Goal: Task Accomplishment & Management: Manage account settings

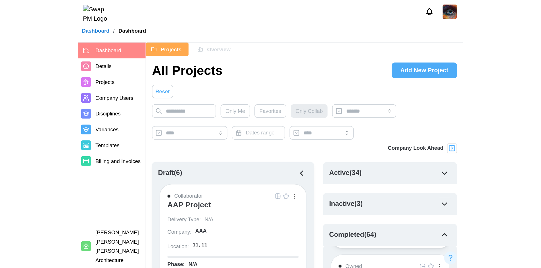
scroll to position [114, 0]
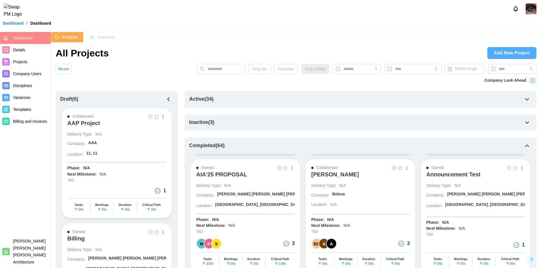
click at [28, 72] on span "Company Users" at bounding box center [27, 74] width 28 height 5
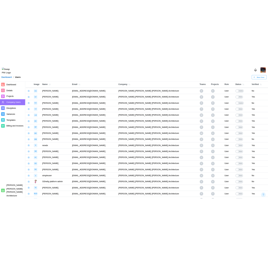
scroll to position [374, 0]
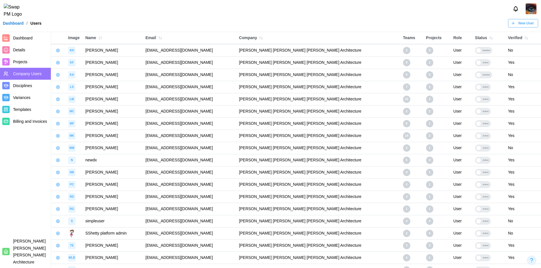
click at [60, 224] on button "button" at bounding box center [58, 222] width 8 height 8
click at [127, 217] on td "simpleuser" at bounding box center [112, 221] width 60 height 12
drag, startPoint x: 241, startPoint y: 220, endPoint x: 149, endPoint y: 220, distance: 91.5
click at [149, 220] on tr "S simpleuser qatestercodingcops+simpleuser1@gmail.com Barker Rinker Seacat Arch…" at bounding box center [296, 221] width 490 height 12
copy tr "qatestercodingcops+simpleuser1@gmail.com"
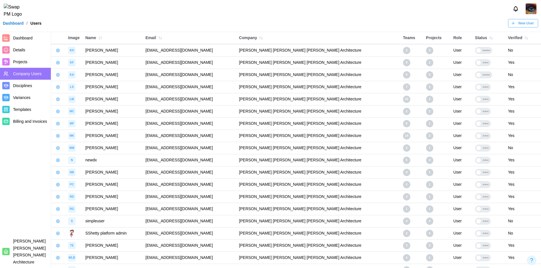
click at [217, 17] on div at bounding box center [270, 9] width 541 height 18
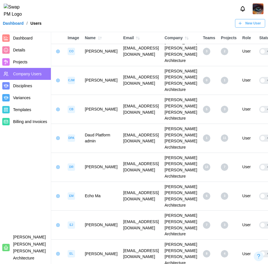
click at [34, 36] on span "Dashboard" at bounding box center [31, 38] width 36 height 7
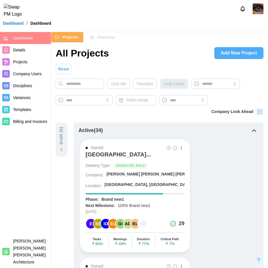
click at [63, 150] on icon at bounding box center [62, 150] width 6 height 6
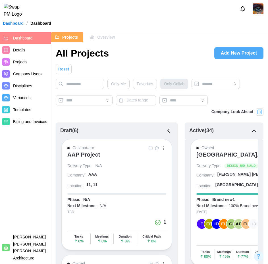
click at [165, 132] on button "button" at bounding box center [169, 131] width 10 height 10
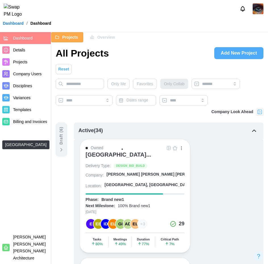
click at [121, 153] on div "ALTRU SPORTS COMPLEX..." at bounding box center [117, 154] width 65 height 7
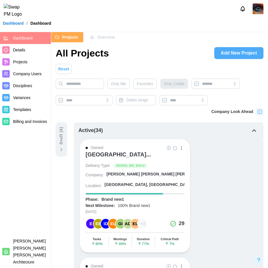
click at [26, 76] on span "Company Users" at bounding box center [27, 74] width 28 height 5
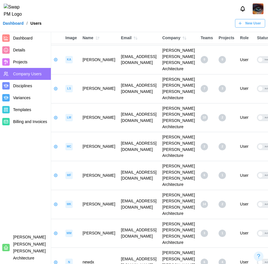
scroll to position [915, 0]
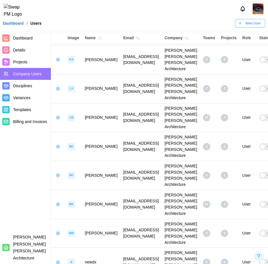
click at [242, 26] on icon "button" at bounding box center [240, 23] width 5 height 5
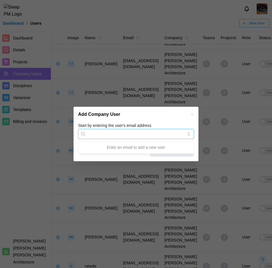
click at [108, 137] on input "Start by entering the user's email address" at bounding box center [136, 134] width 116 height 10
click at [95, 136] on input "Start by entering the user's email address" at bounding box center [136, 134] width 116 height 10
type input "*"
click at [92, 130] on input "*" at bounding box center [136, 134] width 116 height 10
drag, startPoint x: 93, startPoint y: 134, endPoint x: 88, endPoint y: 135, distance: 5.1
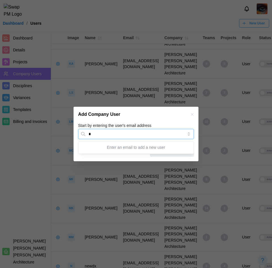
click at [88, 135] on input "*" at bounding box center [136, 134] width 116 height 10
click at [101, 134] on input "**" at bounding box center [136, 134] width 116 height 10
type input "**"
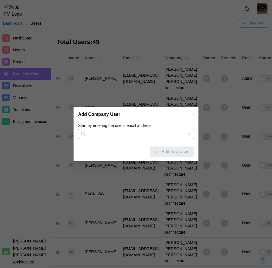
click at [109, 132] on input "Start by entering the user's email address" at bounding box center [136, 134] width 116 height 10
paste input "**********"
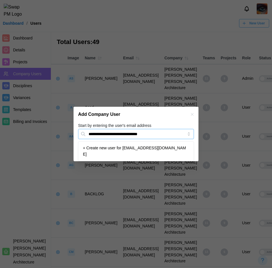
type input "**********"
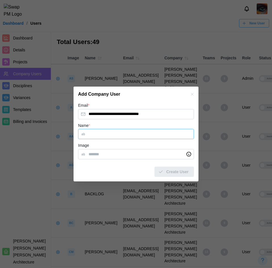
click at [107, 132] on input "Name *" at bounding box center [136, 134] width 116 height 10
type input "******"
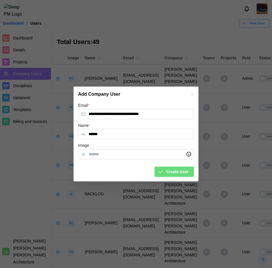
click at [171, 172] on span "Create User" at bounding box center [177, 172] width 22 height 10
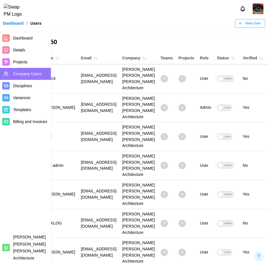
scroll to position [0, 51]
click at [223, 76] on div at bounding box center [220, 78] width 5 height 5
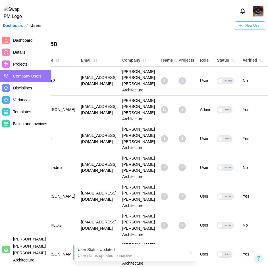
scroll to position [0, 0]
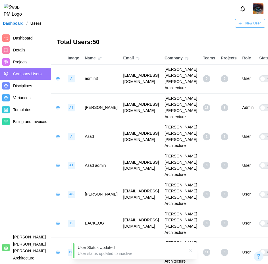
click at [59, 76] on icon "button" at bounding box center [58, 78] width 5 height 5
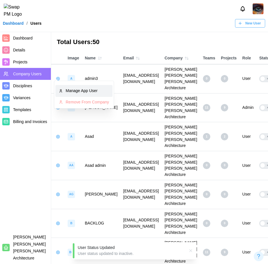
click at [68, 92] on div "Manage App User" at bounding box center [87, 91] width 43 height 6
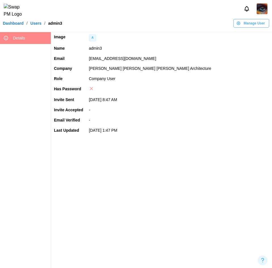
click at [251, 27] on span "Manage User" at bounding box center [254, 23] width 21 height 8
click at [257, 37] on div "Promote User" at bounding box center [252, 38] width 34 height 5
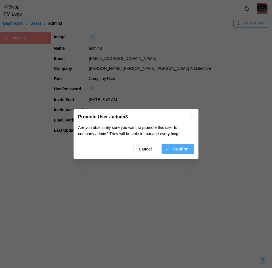
click at [178, 149] on span "Confirm" at bounding box center [180, 149] width 15 height 10
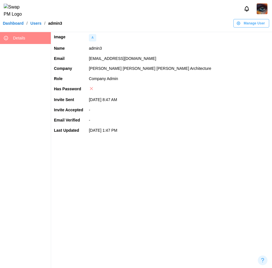
click at [252, 27] on span "Manage User" at bounding box center [254, 23] width 21 height 8
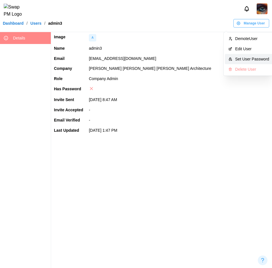
drag, startPoint x: 254, startPoint y: 56, endPoint x: 239, endPoint y: 59, distance: 15.4
click at [254, 56] on button "Set User Password" at bounding box center [249, 59] width 48 height 10
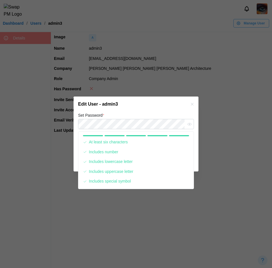
click at [154, 101] on div "Edit User - admin3" at bounding box center [136, 104] width 125 height 15
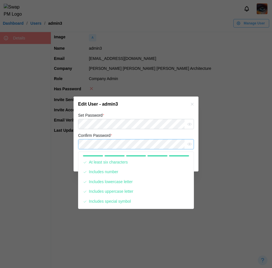
click at [168, 157] on button "Save" at bounding box center [181, 162] width 26 height 10
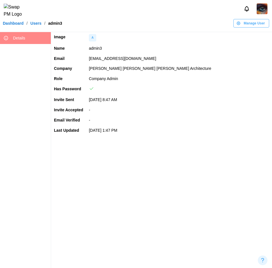
click at [34, 25] on link "Users" at bounding box center [35, 23] width 11 height 4
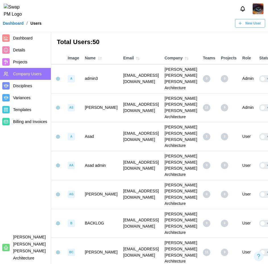
drag, startPoint x: 185, startPoint y: 76, endPoint x: 111, endPoint y: 77, distance: 74.1
click at [120, 77] on td "qatestercodingcops+admin3@gmail.com" at bounding box center [140, 78] width 41 height 29
copy td "qatestercodingcops+admin3@gmail.com"
click at [15, 36] on span "Dashboard" at bounding box center [23, 38] width 20 height 5
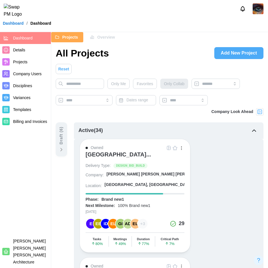
click at [109, 37] on span "Overview" at bounding box center [106, 37] width 18 height 10
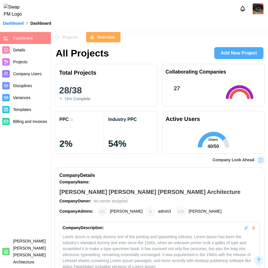
click at [69, 37] on span "Projects" at bounding box center [70, 37] width 16 height 10
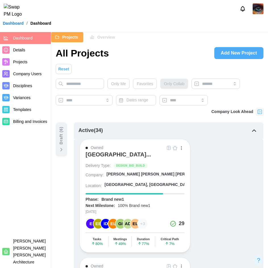
click at [95, 37] on div "Overview" at bounding box center [102, 37] width 25 height 10
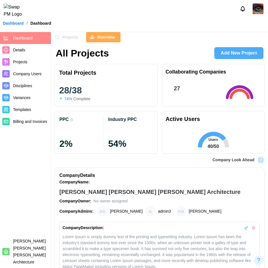
click at [77, 39] on button "Projects" at bounding box center [67, 37] width 32 height 10
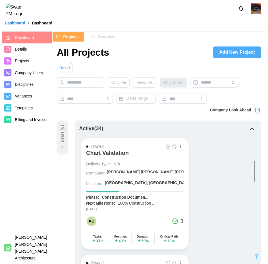
scroll to position [483, 0]
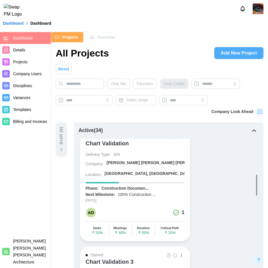
click at [59, 149] on icon at bounding box center [62, 150] width 6 height 6
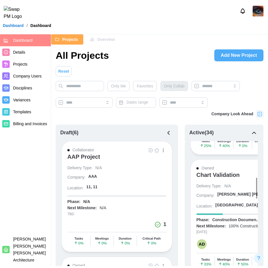
scroll to position [495, 0]
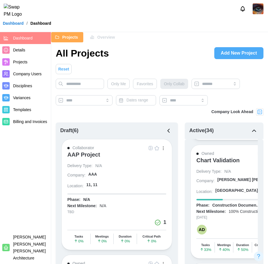
drag, startPoint x: 167, startPoint y: 131, endPoint x: 20, endPoint y: 134, distance: 146.9
click at [167, 131] on icon "button" at bounding box center [168, 130] width 7 height 7
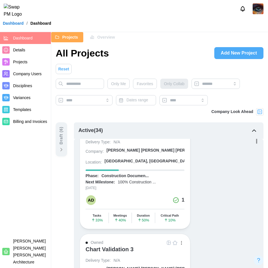
scroll to position [483, 0]
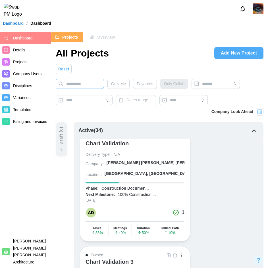
click at [102, 79] on input "text" at bounding box center [80, 84] width 48 height 10
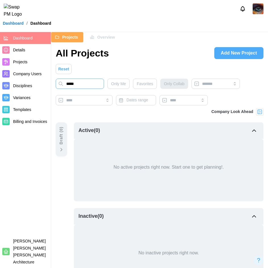
type input "*****"
click at [66, 66] on span "Reset" at bounding box center [63, 69] width 11 height 10
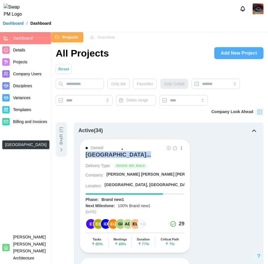
drag, startPoint x: 83, startPoint y: 155, endPoint x: 153, endPoint y: 158, distance: 70.5
click at [153, 158] on div "Owned ALTRU SPORTS COMPLEX... Delivery Type: DESIGN_BID_BUILD Company: Barker R…" at bounding box center [135, 196] width 111 height 114
copy div "ALTRU SPORTS COMPLEX"
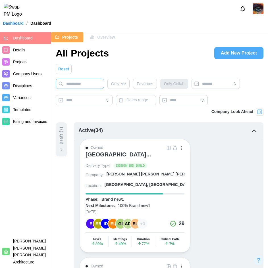
click at [84, 85] on input "text" at bounding box center [80, 84] width 48 height 10
paste input "**********"
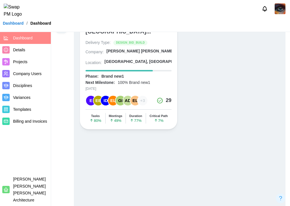
scroll to position [36, 0]
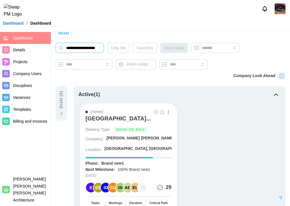
type input "**********"
click at [276, 95] on icon "button" at bounding box center [276, 94] width 7 height 7
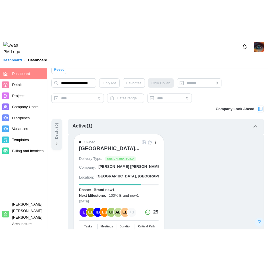
scroll to position [0, 0]
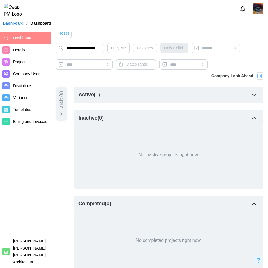
click at [62, 34] on span "Reset" at bounding box center [63, 33] width 11 height 10
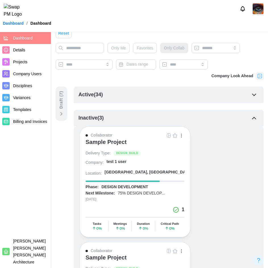
click at [251, 120] on icon "button" at bounding box center [254, 118] width 7 height 7
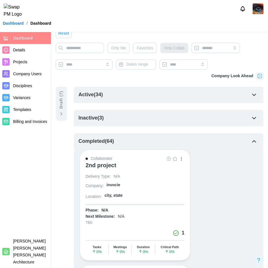
click at [254, 139] on icon "button" at bounding box center [254, 141] width 7 height 7
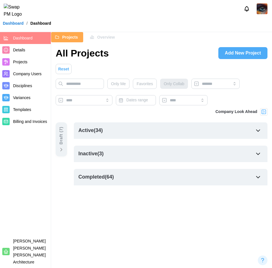
click at [253, 134] on div "Active ( 34 )" at bounding box center [171, 130] width 194 height 16
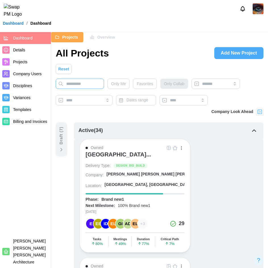
click at [70, 84] on input "text" at bounding box center [80, 84] width 48 height 10
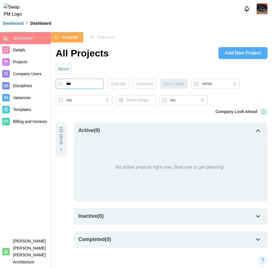
type input "***"
click at [67, 69] on span "Reset" at bounding box center [63, 69] width 11 height 10
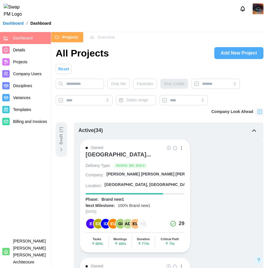
click at [111, 83] on span "Only Me" at bounding box center [118, 84] width 15 height 10
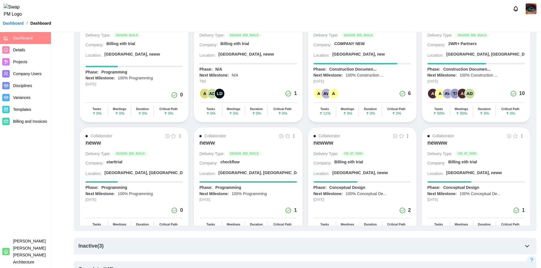
scroll to position [51, 0]
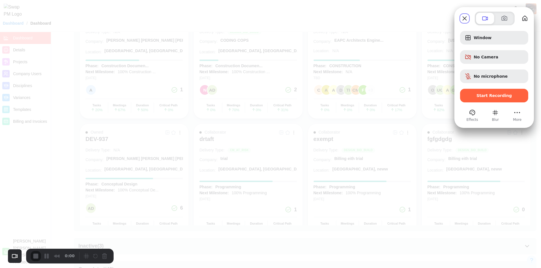
click at [501, 99] on div "Start Recording" at bounding box center [494, 96] width 68 height 14
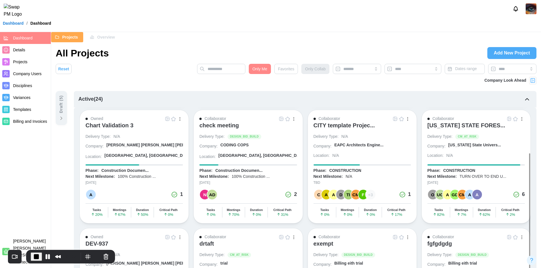
scroll to position [107, 0]
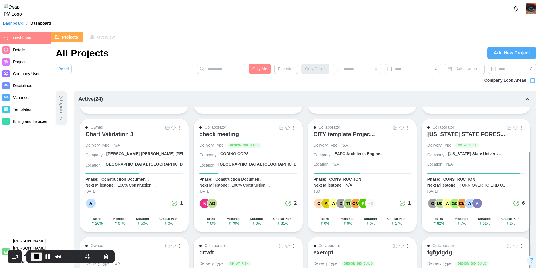
drag, startPoint x: 230, startPoint y: 135, endPoint x: 226, endPoint y: 134, distance: 3.8
click at [226, 134] on div "check meeting" at bounding box center [218, 134] width 39 height 7
click at [47, 254] on button "Pause Recording" at bounding box center [47, 257] width 9 height 9
click at [184, 128] on div "Owned Chart Validation 3 Delivery Type: N/A Company: Barker Rinker Seacat A... …" at bounding box center [134, 176] width 109 height 114
click at [180, 128] on div "button" at bounding box center [180, 128] width 1 height 4
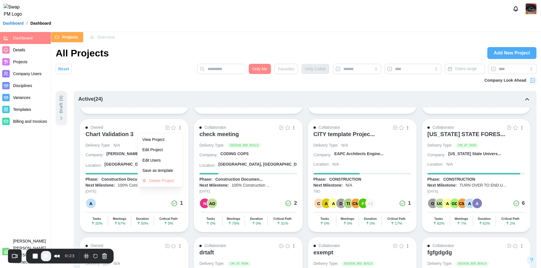
drag, startPoint x: 92, startPoint y: 165, endPoint x: 154, endPoint y: 123, distance: 75.0
click at [154, 123] on div "Owned View Project Edit Project Edit Users Save as template Delete Project Char…" at bounding box center [134, 176] width 109 height 114
click at [182, 128] on button "button" at bounding box center [180, 128] width 6 height 6
click at [163, 148] on div "Edit Project" at bounding box center [160, 150] width 36 height 5
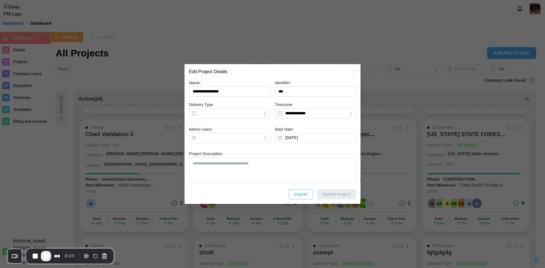
click at [356, 72] on icon "button" at bounding box center [354, 72] width 5 height 5
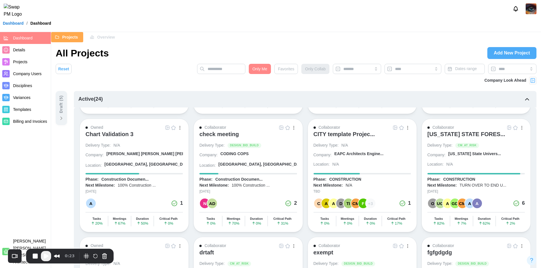
click at [181, 126] on button "button" at bounding box center [180, 128] width 6 height 6
click at [162, 158] on div "Edit Users" at bounding box center [160, 160] width 36 height 5
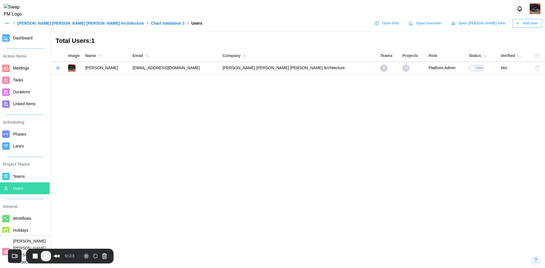
click at [51, 25] on link "[PERSON_NAME] [PERSON_NAME] [PERSON_NAME] Architecture" at bounding box center [81, 23] width 127 height 4
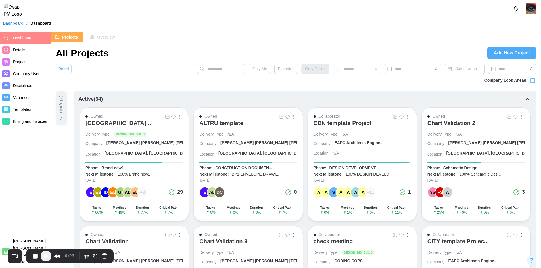
click at [257, 70] on span "Only Me" at bounding box center [260, 69] width 15 height 10
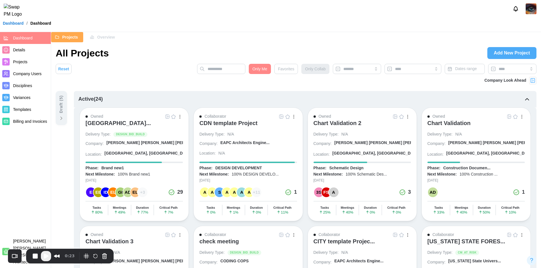
drag, startPoint x: 257, startPoint y: 70, endPoint x: 280, endPoint y: 102, distance: 38.9
click at [280, 102] on div "Active ( 24 )" at bounding box center [305, 99] width 463 height 16
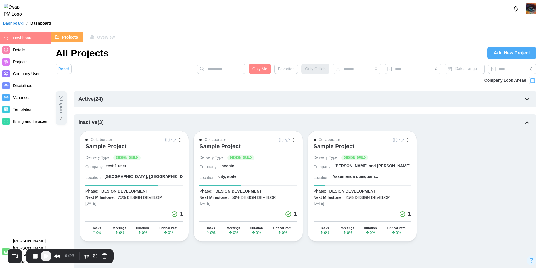
click at [218, 103] on div "Active ( 24 )" at bounding box center [305, 99] width 463 height 16
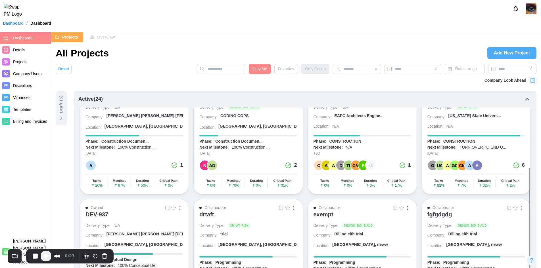
scroll to position [199, 0]
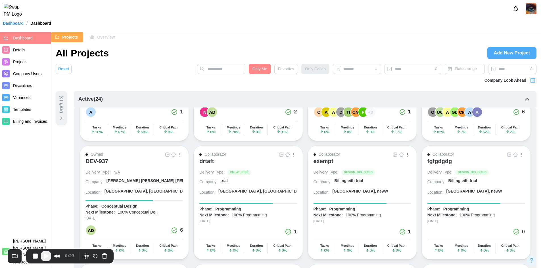
click at [520, 153] on button "button" at bounding box center [522, 155] width 6 height 6
click at [500, 175] on div "Edit Project" at bounding box center [502, 177] width 36 height 5
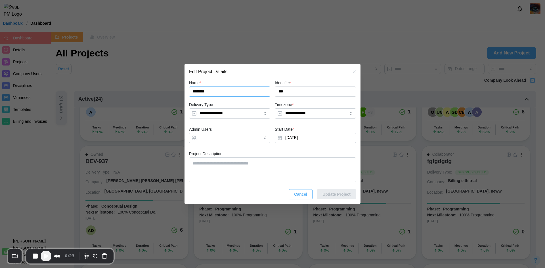
type textarea "*"
click at [354, 72] on icon "button" at bounding box center [354, 71] width 3 height 3
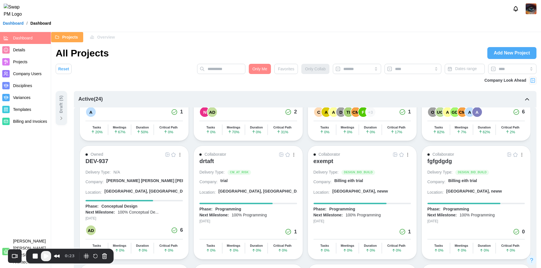
click at [46, 254] on span "Play Recording" at bounding box center [46, 256] width 7 height 7
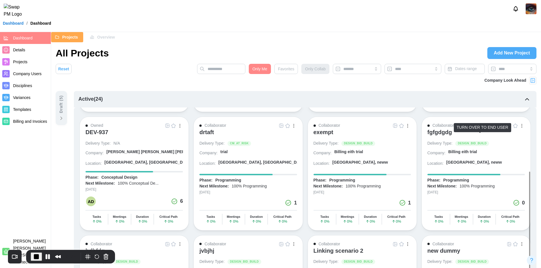
scroll to position [154, 0]
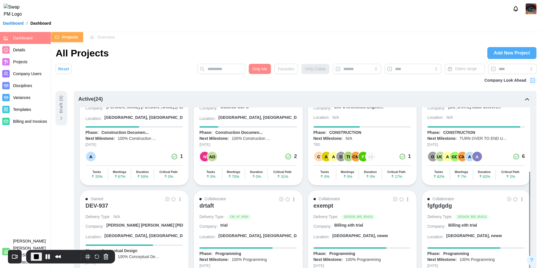
click at [527, 98] on icon "button" at bounding box center [527, 99] width 7 height 7
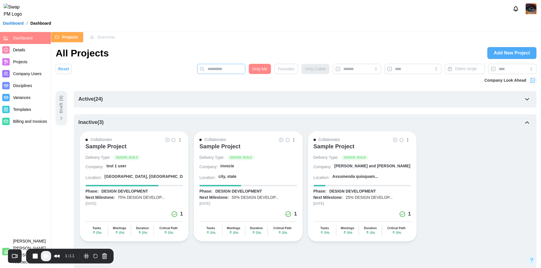
click at [244, 71] on input "text" at bounding box center [221, 69] width 48 height 10
click at [259, 73] on span "Only Me" at bounding box center [260, 69] width 15 height 10
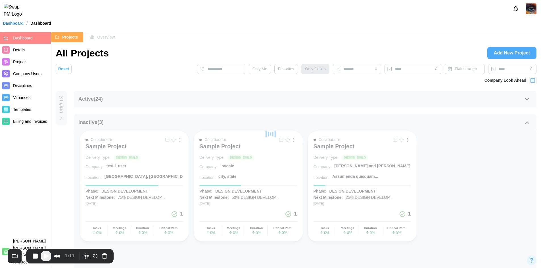
click at [45, 256] on span "Play Recording" at bounding box center [46, 256] width 7 height 7
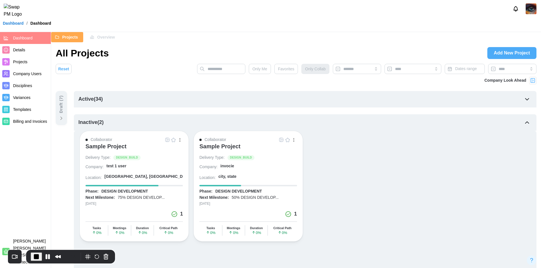
click at [260, 68] on span "Only Me" at bounding box center [260, 69] width 15 height 10
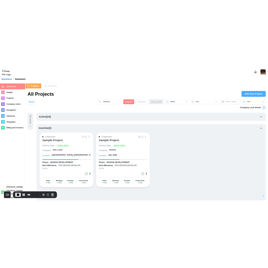
scroll to position [30, 0]
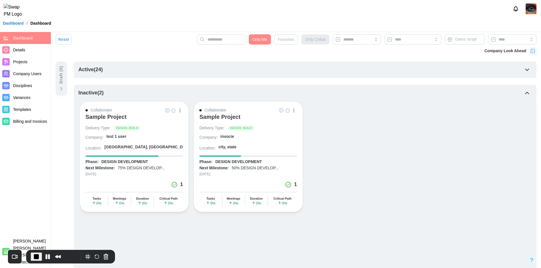
click at [526, 91] on icon "button" at bounding box center [527, 93] width 7 height 7
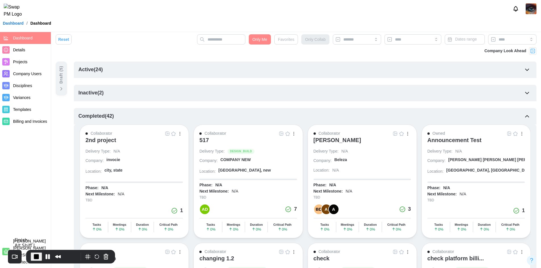
click at [36, 259] on span "End Recording" at bounding box center [36, 257] width 7 height 7
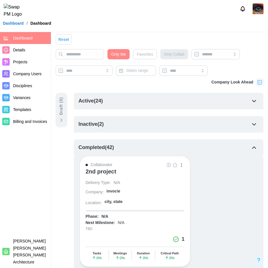
click at [116, 59] on span "Only Me" at bounding box center [118, 54] width 15 height 10
click at [248, 102] on div "Active ( 34 )" at bounding box center [168, 101] width 189 height 16
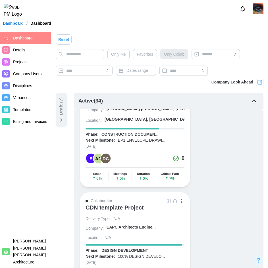
click at [255, 101] on icon "button" at bounding box center [254, 101] width 7 height 7
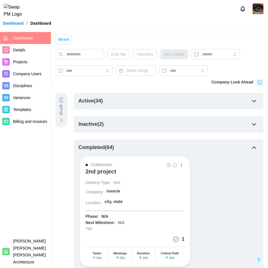
click at [176, 164] on img "button" at bounding box center [175, 165] width 5 height 5
click at [142, 53] on span "Favorites" at bounding box center [145, 54] width 16 height 10
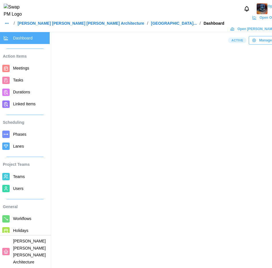
click at [22, 190] on span "Users" at bounding box center [18, 188] width 11 height 5
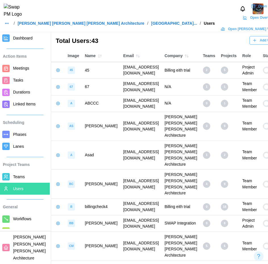
drag, startPoint x: 181, startPoint y: 72, endPoint x: 110, endPoint y: 72, distance: 70.7
click at [120, 72] on td "qatestercodingcops+45@gmail.com" at bounding box center [140, 70] width 41 height 16
copy td "qatestercodingcops+45@gmail.com"
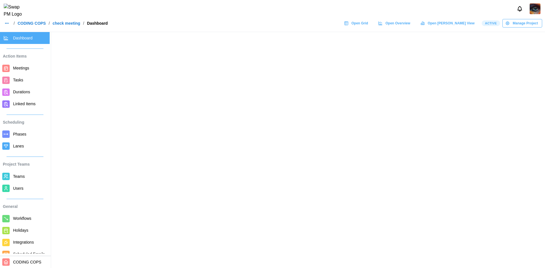
click at [24, 189] on span "Users" at bounding box center [30, 188] width 34 height 7
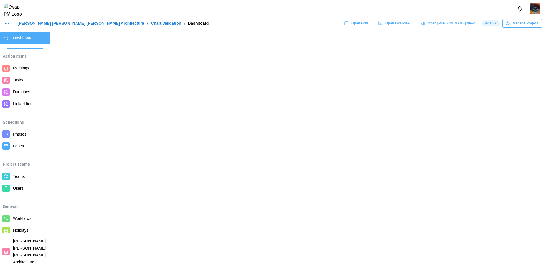
click at [20, 186] on span "Users" at bounding box center [18, 188] width 11 height 5
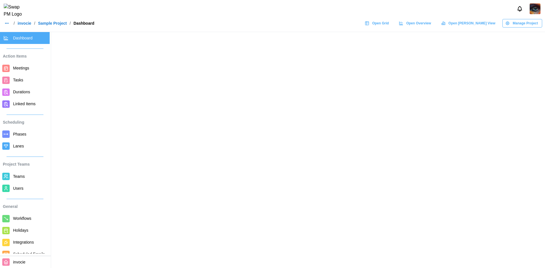
click at [20, 187] on span "Users" at bounding box center [18, 188] width 11 height 5
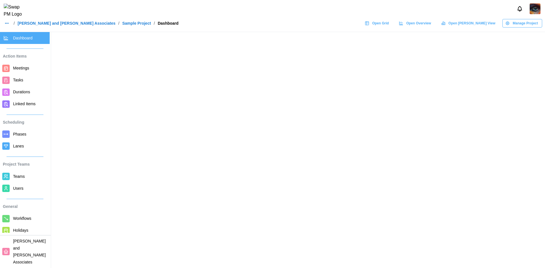
click at [18, 189] on span "Users" at bounding box center [18, 188] width 11 height 5
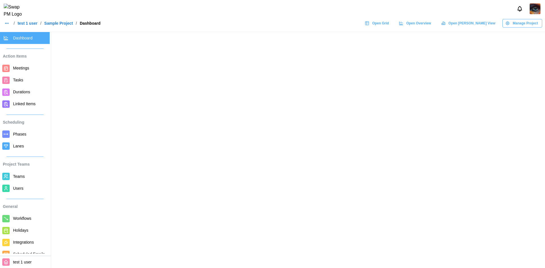
click at [9, 185] on div at bounding box center [5, 188] width 7 height 7
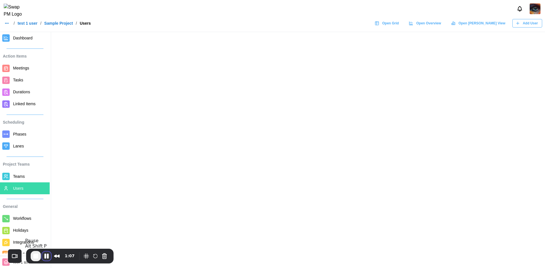
click at [43, 258] on button "Pause Recording" at bounding box center [46, 256] width 9 height 9
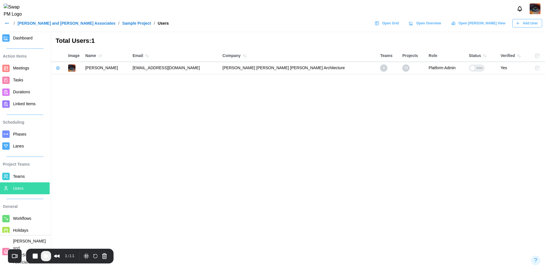
click at [58, 70] on button "button" at bounding box center [58, 68] width 8 height 8
click at [74, 94] on button "Remove From Project" at bounding box center [81, 91] width 52 height 10
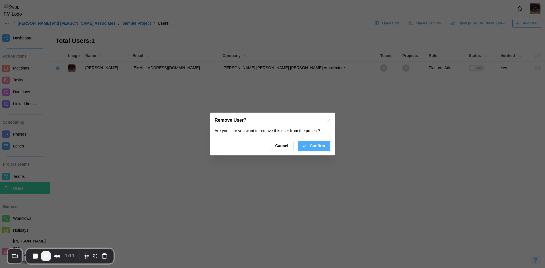
click at [307, 151] on div "Confirm" at bounding box center [313, 146] width 23 height 10
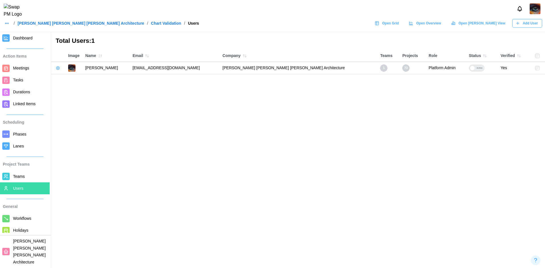
click at [17, 67] on span "Meetings" at bounding box center [21, 68] width 16 height 5
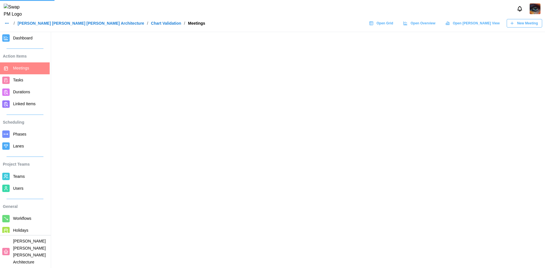
click at [518, 33] on main at bounding box center [272, 134] width 545 height 268
click at [521, 27] on span "New Meeting" at bounding box center [528, 23] width 21 height 8
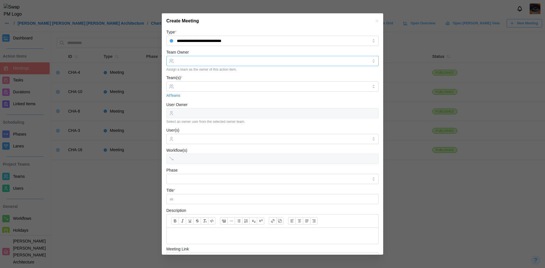
click at [213, 61] on input "Team Owner" at bounding box center [272, 61] width 212 height 10
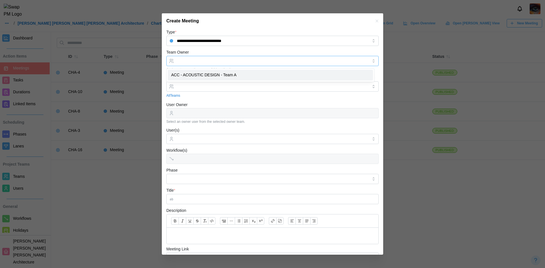
type input "**********"
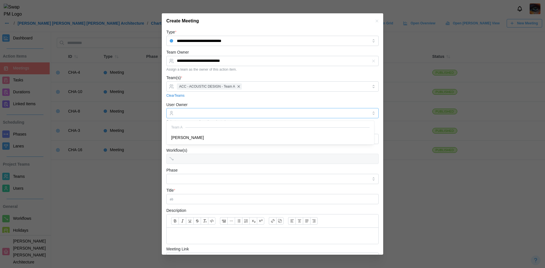
click at [213, 115] on input "User Owner" at bounding box center [272, 113] width 212 height 10
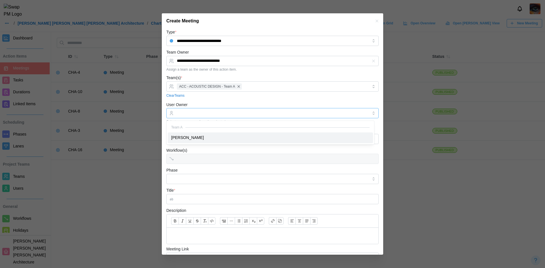
type input "**********"
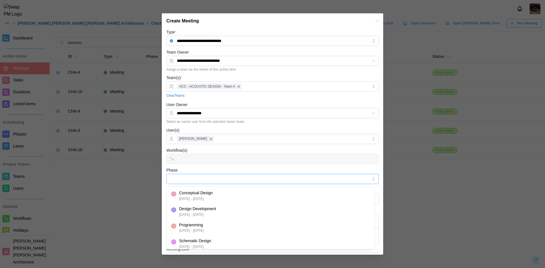
click at [192, 178] on input "Phase" at bounding box center [272, 179] width 212 height 10
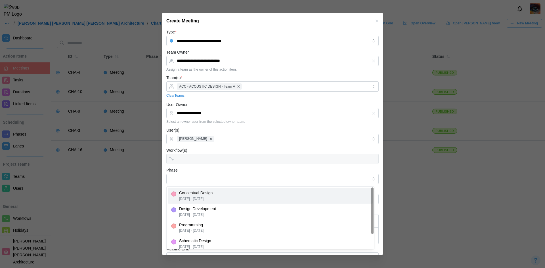
type input "**********"
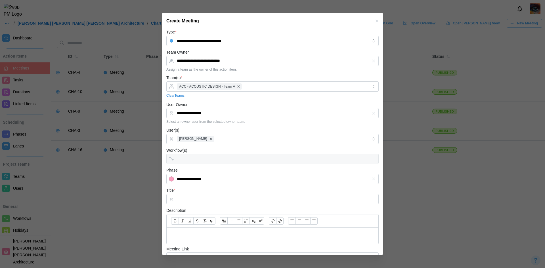
click at [223, 168] on div "**********" at bounding box center [272, 175] width 212 height 17
click at [213, 197] on input "Title *" at bounding box center [272, 199] width 212 height 10
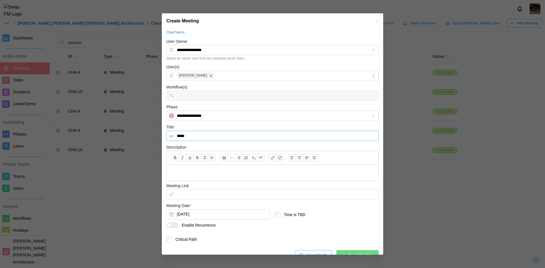
scroll to position [74, 0]
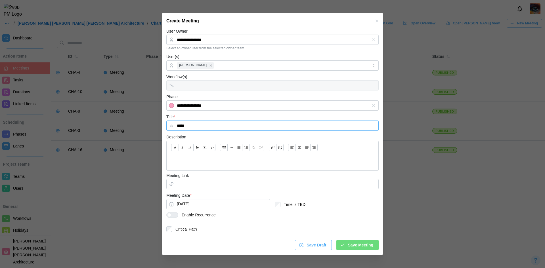
type input "*****"
click at [173, 217] on div at bounding box center [174, 215] width 7 height 5
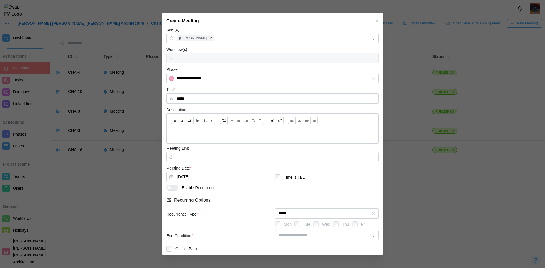
scroll to position [120, 0]
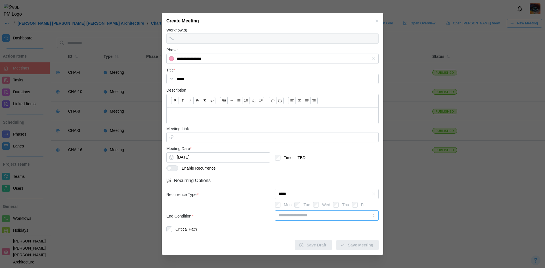
click at [288, 214] on input "search" at bounding box center [327, 216] width 104 height 10
type input "**********"
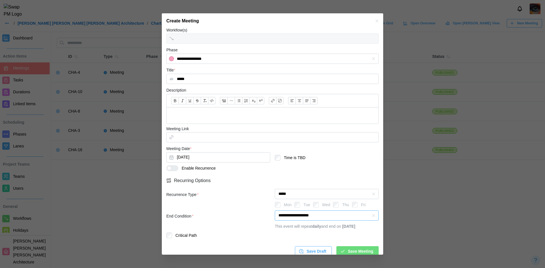
click at [320, 215] on input "**********" at bounding box center [327, 216] width 104 height 10
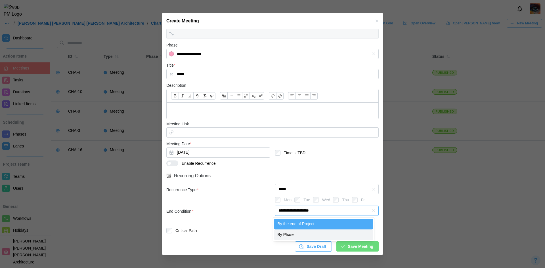
scroll to position [126, 0]
